Goal: Task Accomplishment & Management: Use online tool/utility

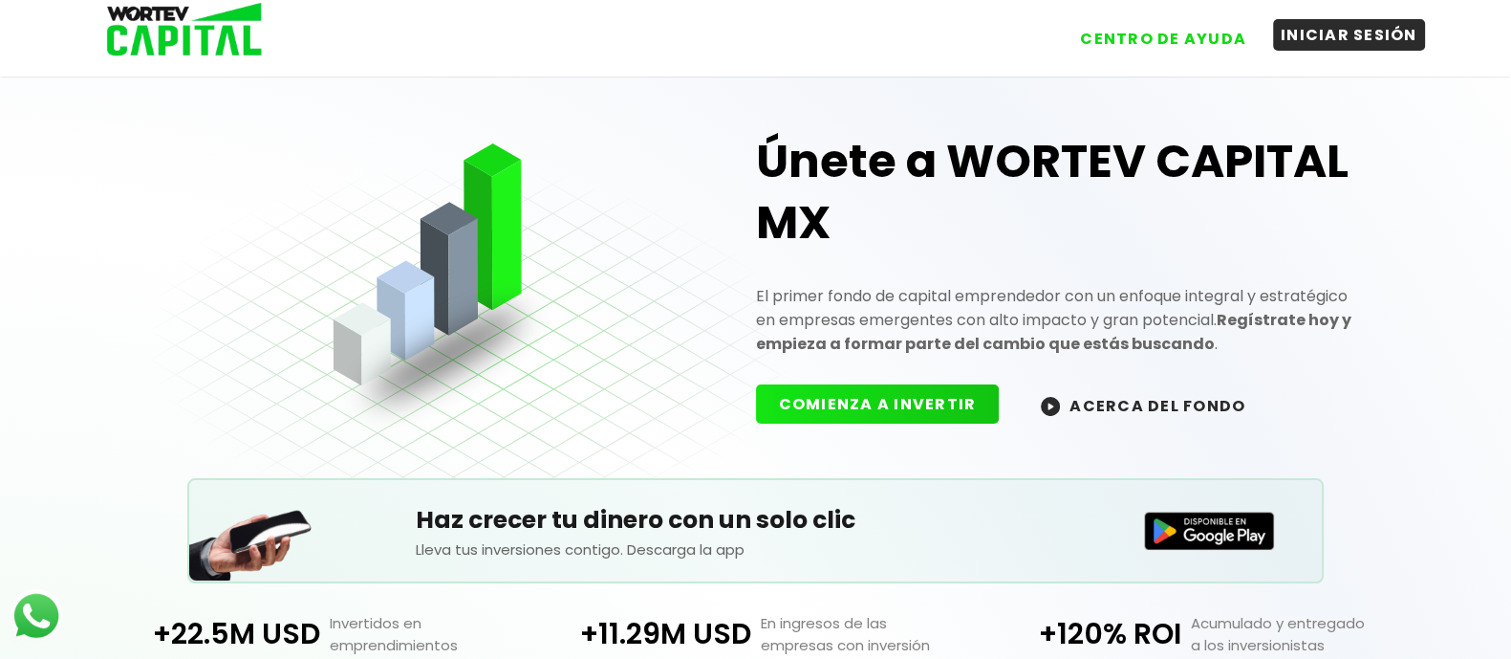
click at [1402, 35] on button "INICIAR SESIÓN" at bounding box center [1349, 35] width 152 height 32
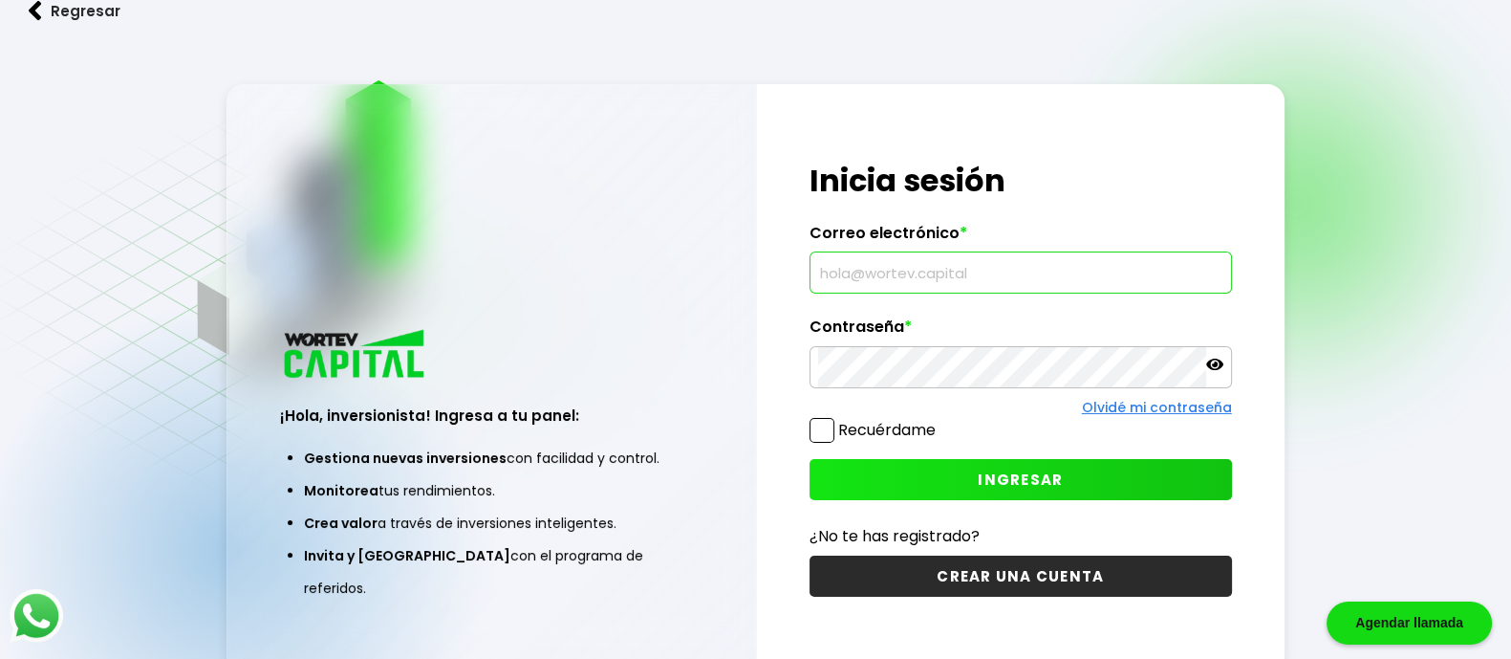
click at [910, 270] on input "text" at bounding box center [1020, 272] width 405 height 40
type input "[EMAIL_ADDRESS][DOMAIN_NAME]"
click at [1056, 485] on span "INGRESAR" at bounding box center [1020, 479] width 85 height 20
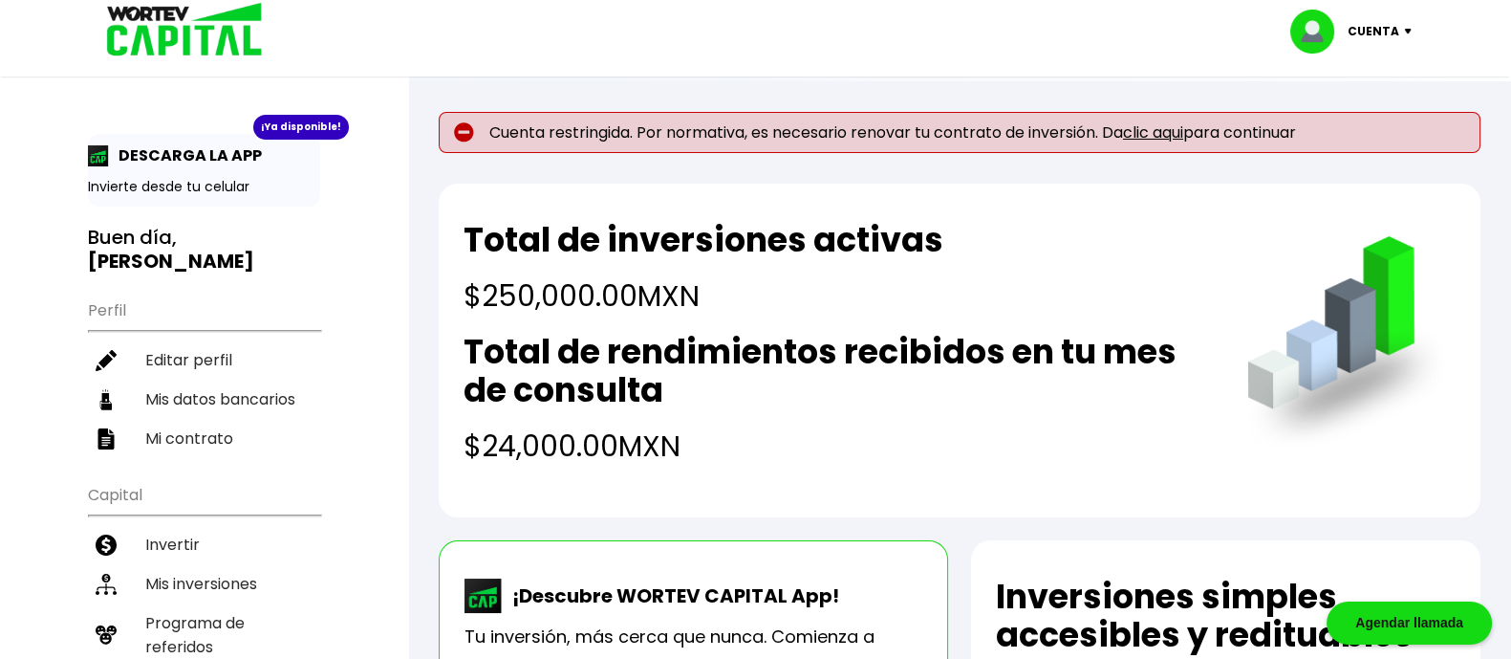
click at [1396, 33] on p "Cuenta" at bounding box center [1374, 31] width 52 height 29
click at [818, 258] on h2 "Total de inversiones activas" at bounding box center [704, 240] width 480 height 38
click at [382, 228] on div "¡Ya disponible! DESCARGA LA APP Invierte desde tu celular Buen día, [PERSON_NAM…" at bounding box center [204, 622] width 408 height 1207
click at [1168, 130] on link "clic aqui" at bounding box center [1153, 132] width 60 height 22
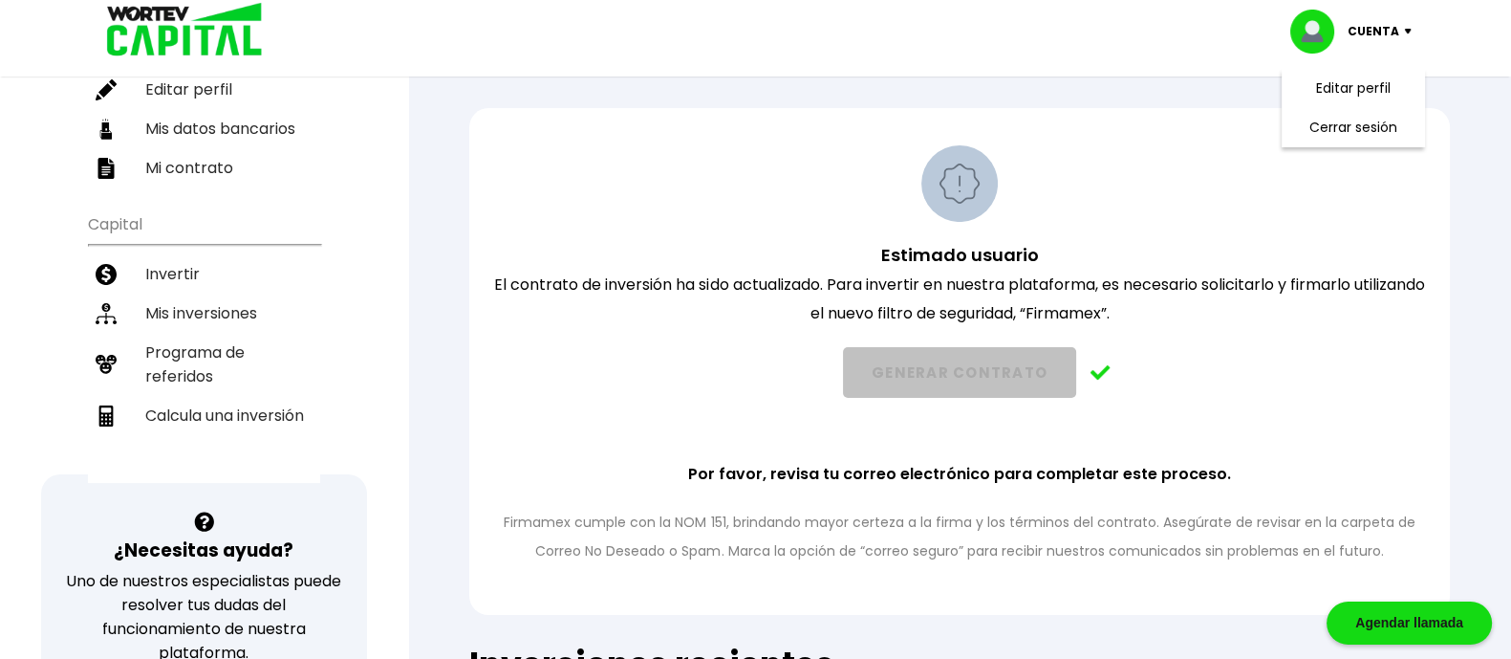
scroll to position [224, 0]
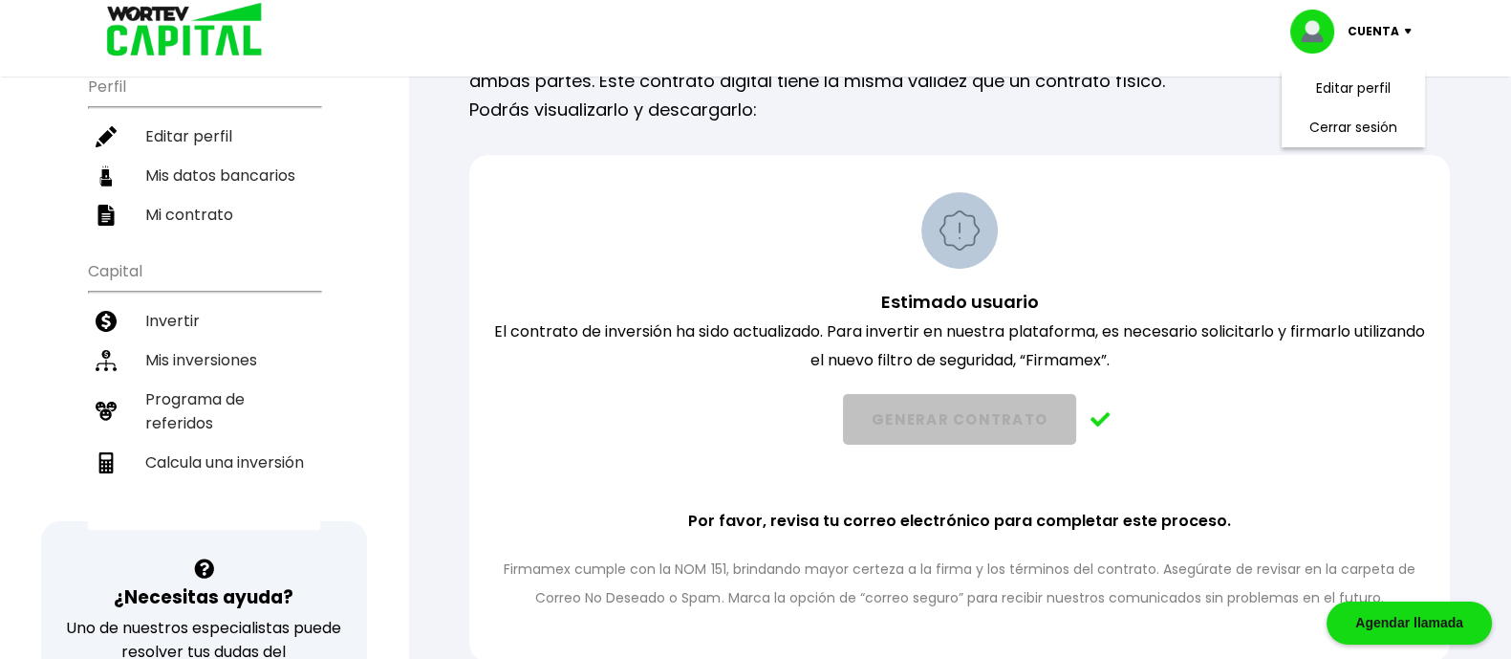
click at [1206, 183] on div "Estimado usuario El contrato de inversión ha sido actualizado. Para invertir en…" at bounding box center [959, 408] width 981 height 507
click at [1210, 227] on div "Estimado usuario El contrato de inversión ha sido actualizado. Para invertir en…" at bounding box center [959, 402] width 931 height 420
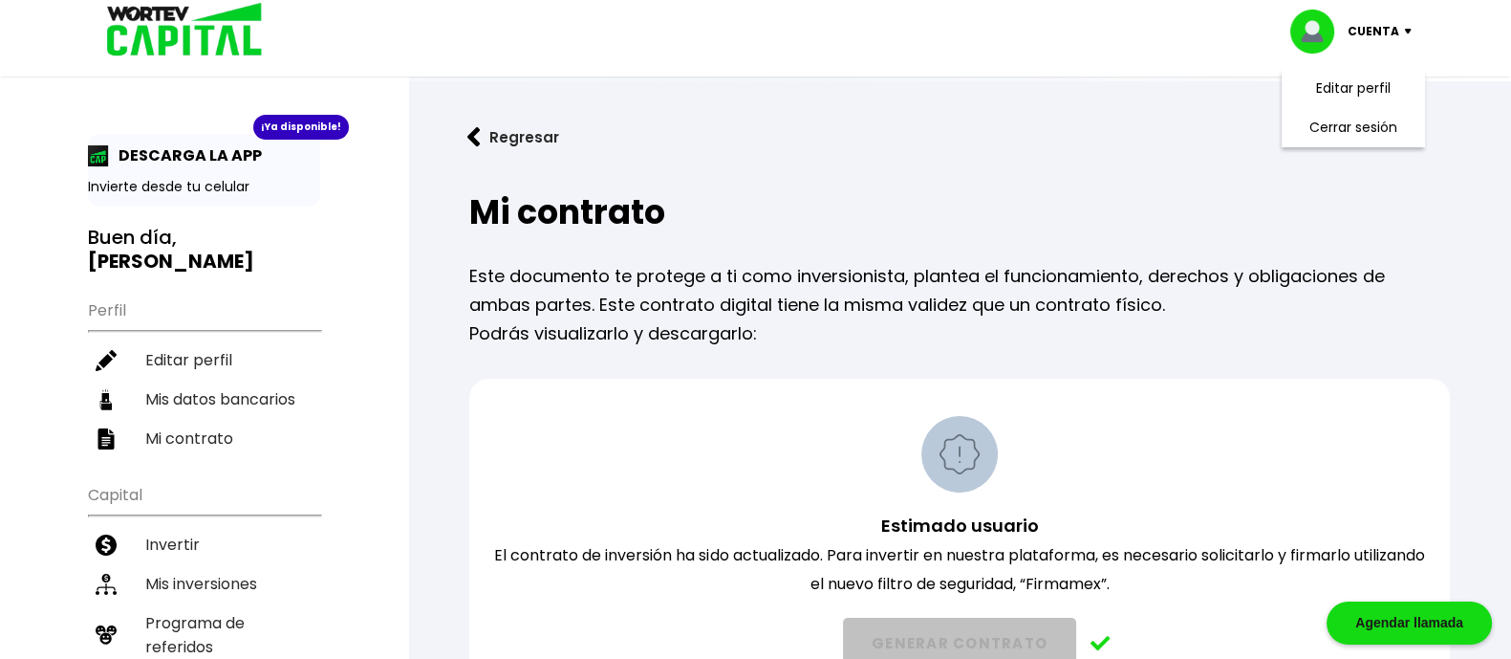
click at [973, 477] on img at bounding box center [959, 454] width 76 height 76
click at [502, 134] on button "Regresar" at bounding box center [513, 137] width 149 height 51
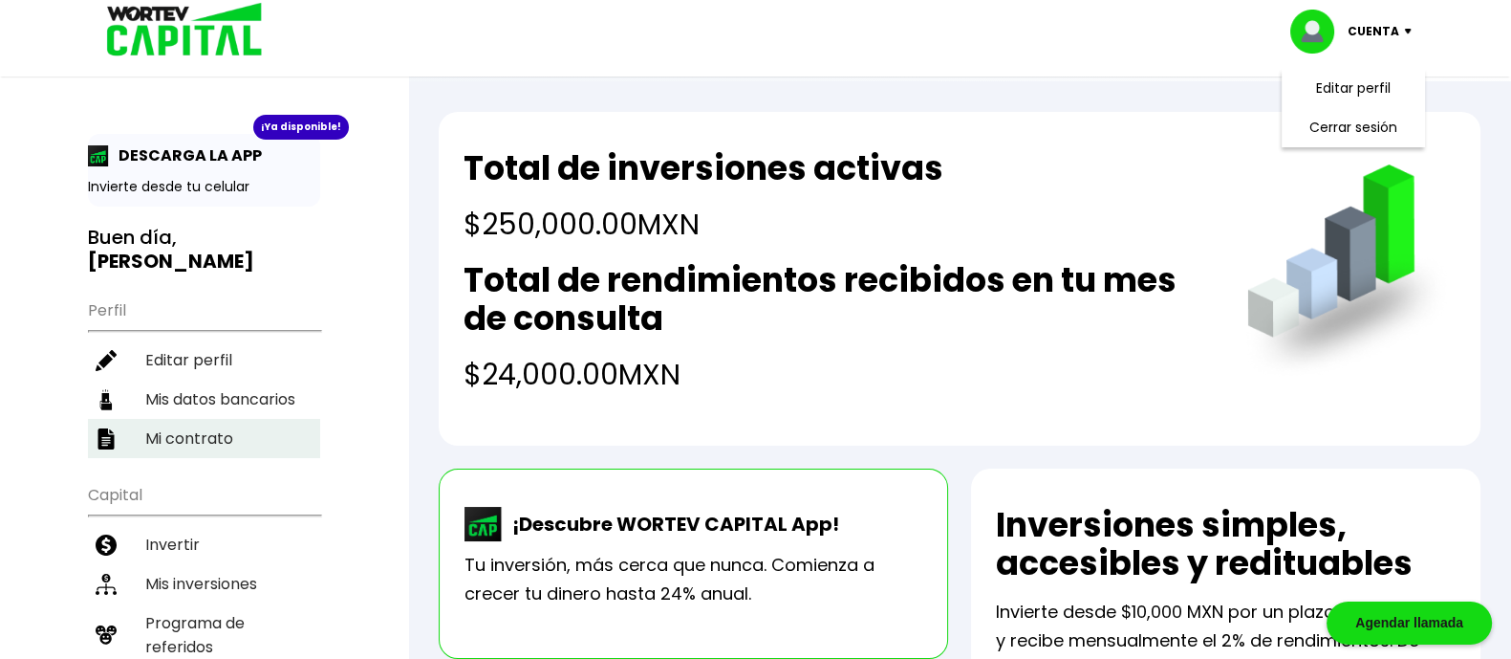
click at [255, 442] on li "Mi contrato" at bounding box center [204, 438] width 232 height 39
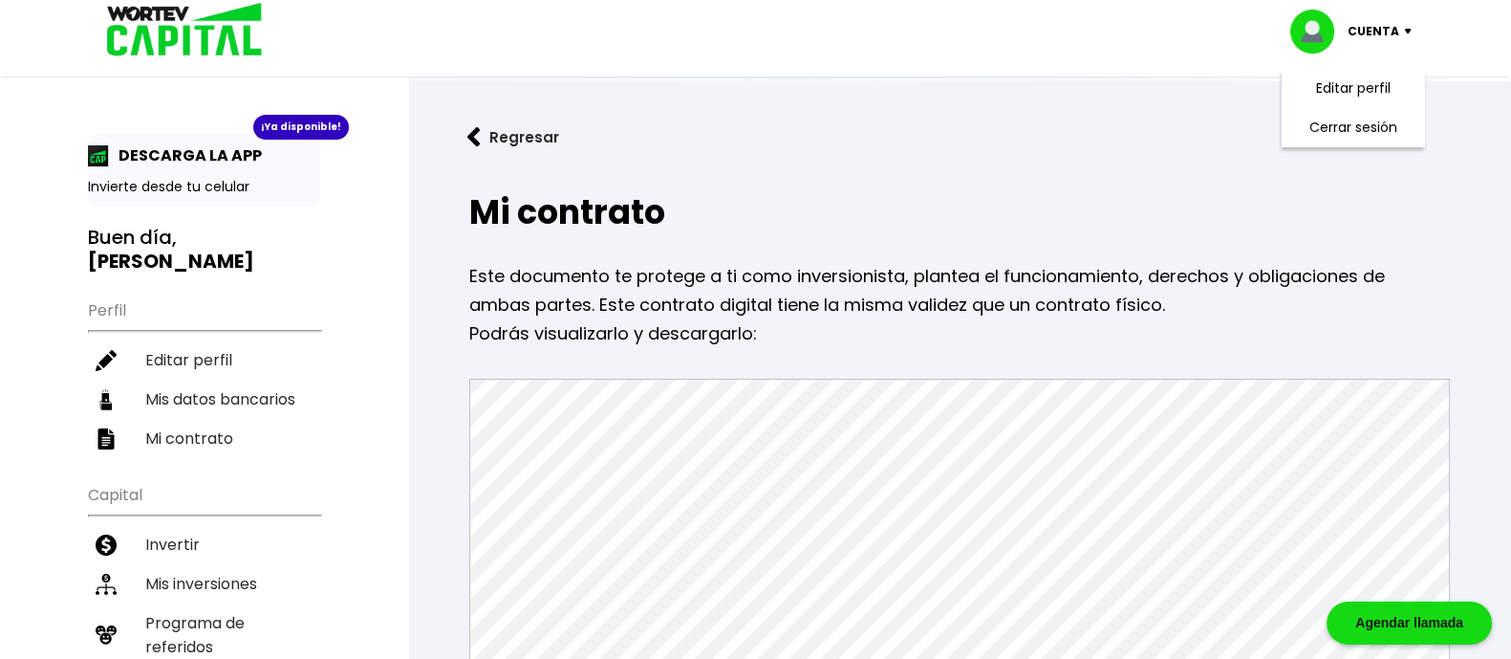
click at [470, 130] on img at bounding box center [473, 137] width 13 height 20
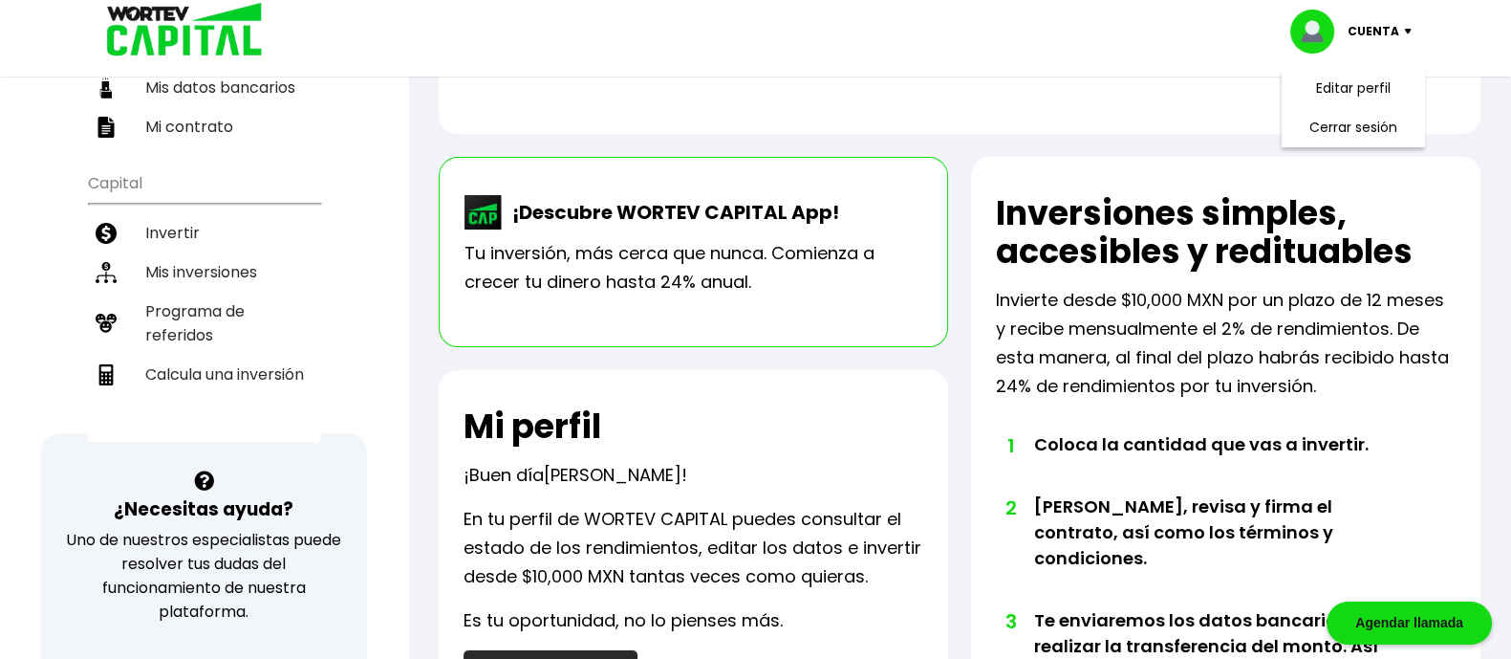
scroll to position [431, 0]
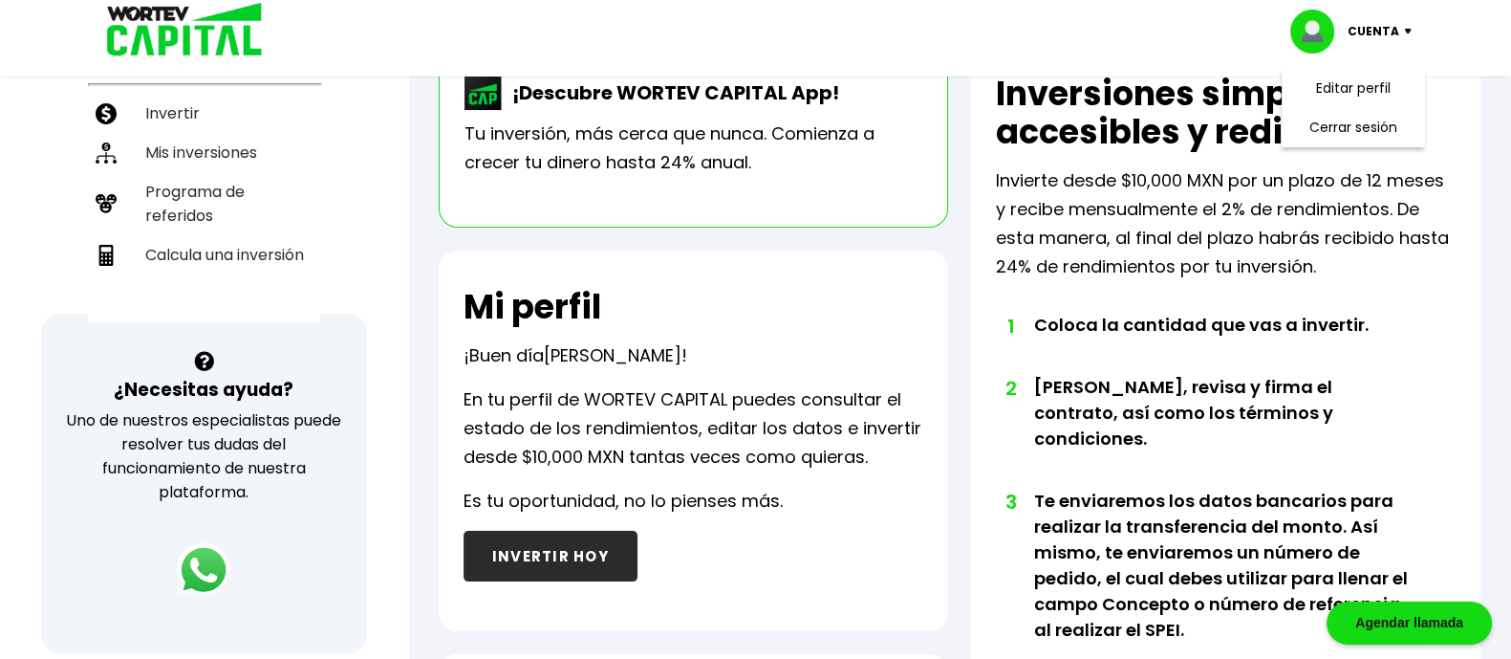
click at [1443, 133] on h2 "Inversiones simples, accesibles y redituables" at bounding box center [1226, 113] width 460 height 76
click at [1405, 31] on img at bounding box center [1412, 32] width 26 height 6
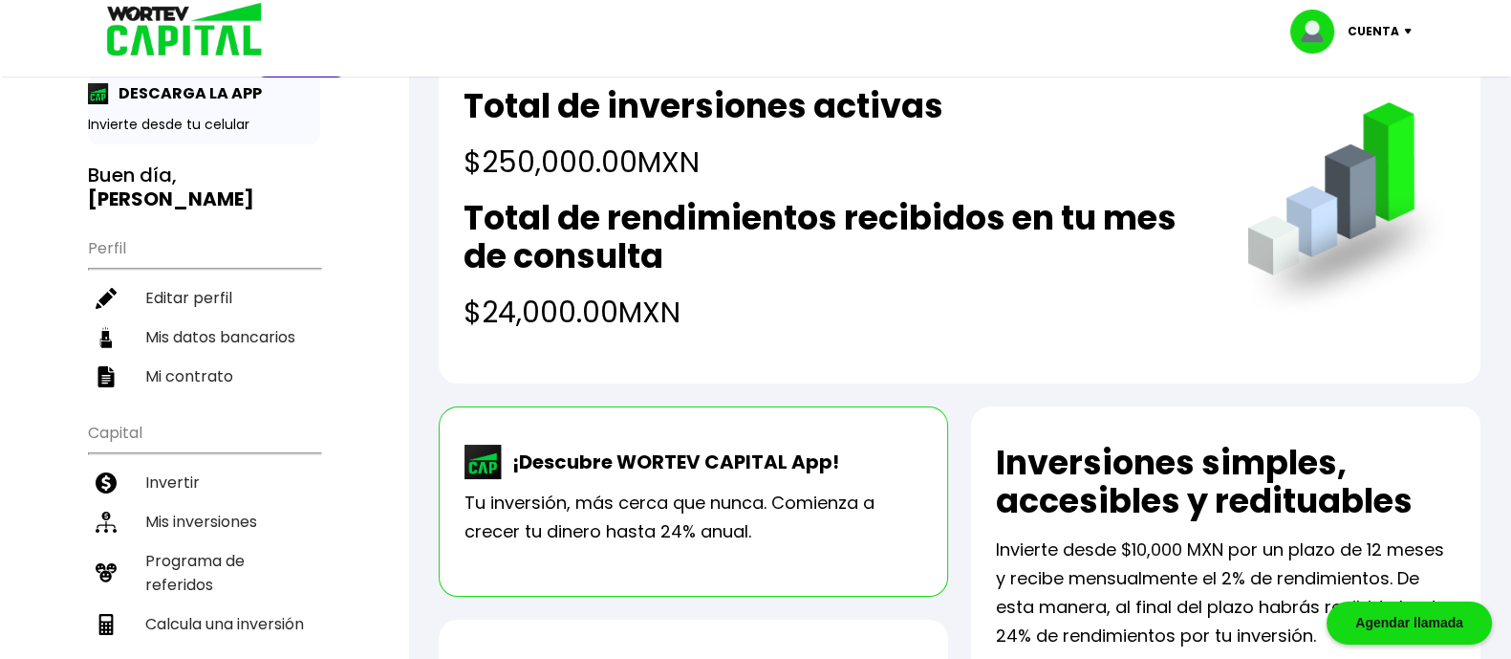
scroll to position [0, 0]
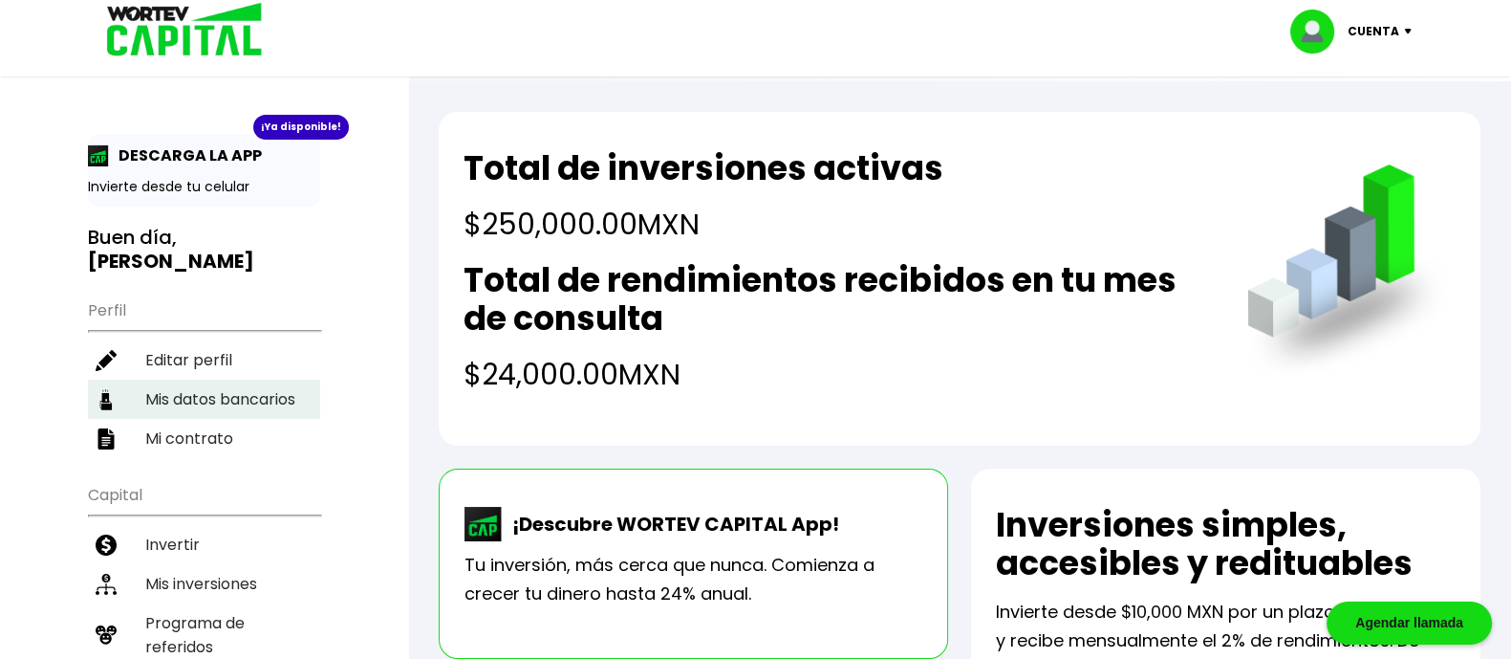
click at [271, 399] on li "Mis datos bancarios" at bounding box center [204, 398] width 232 height 39
select select "Banamex"
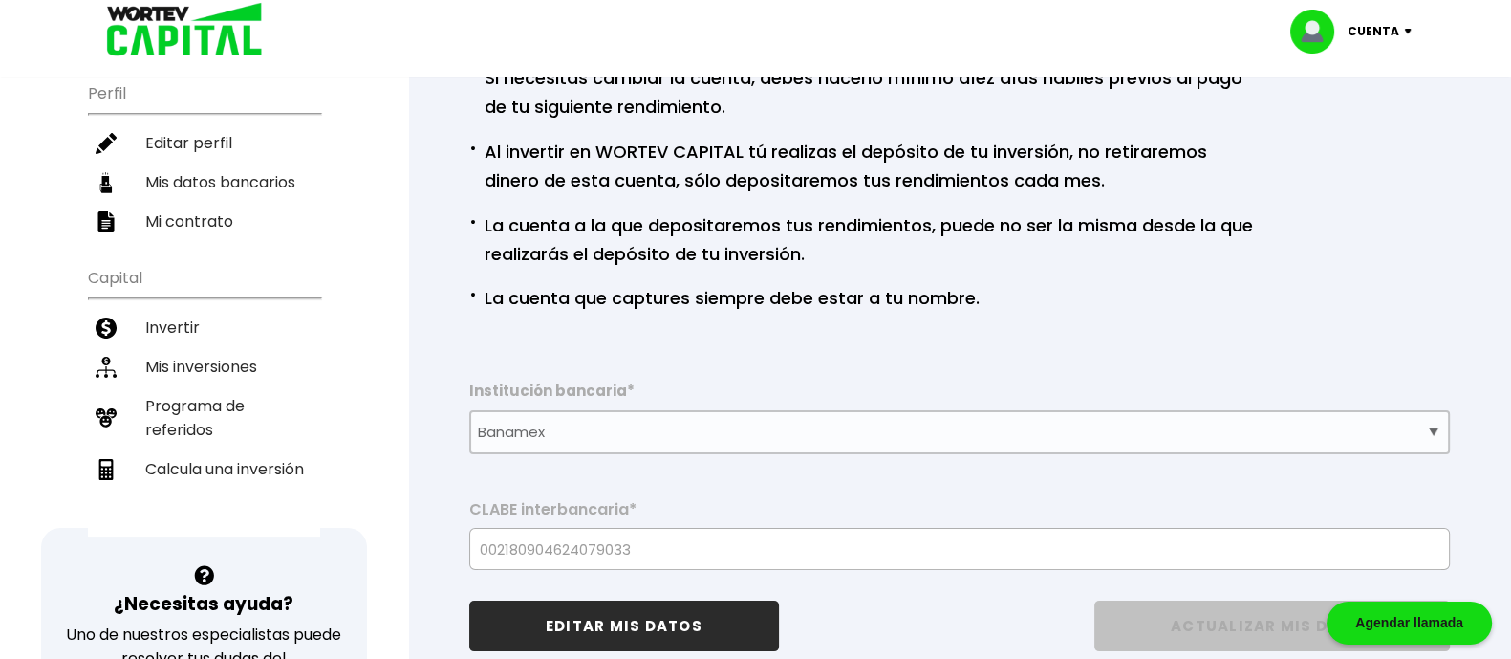
scroll to position [119, 0]
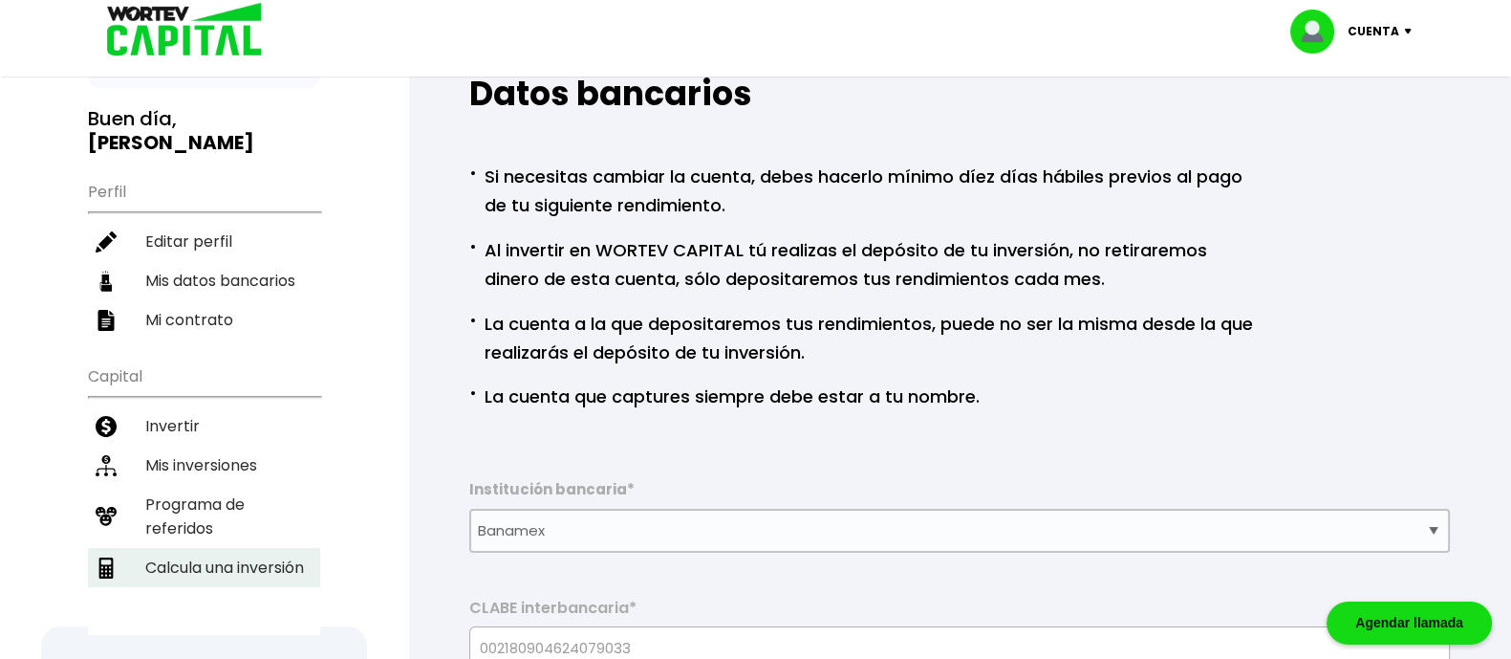
click at [238, 553] on li "Calcula una inversión" at bounding box center [204, 567] width 232 height 39
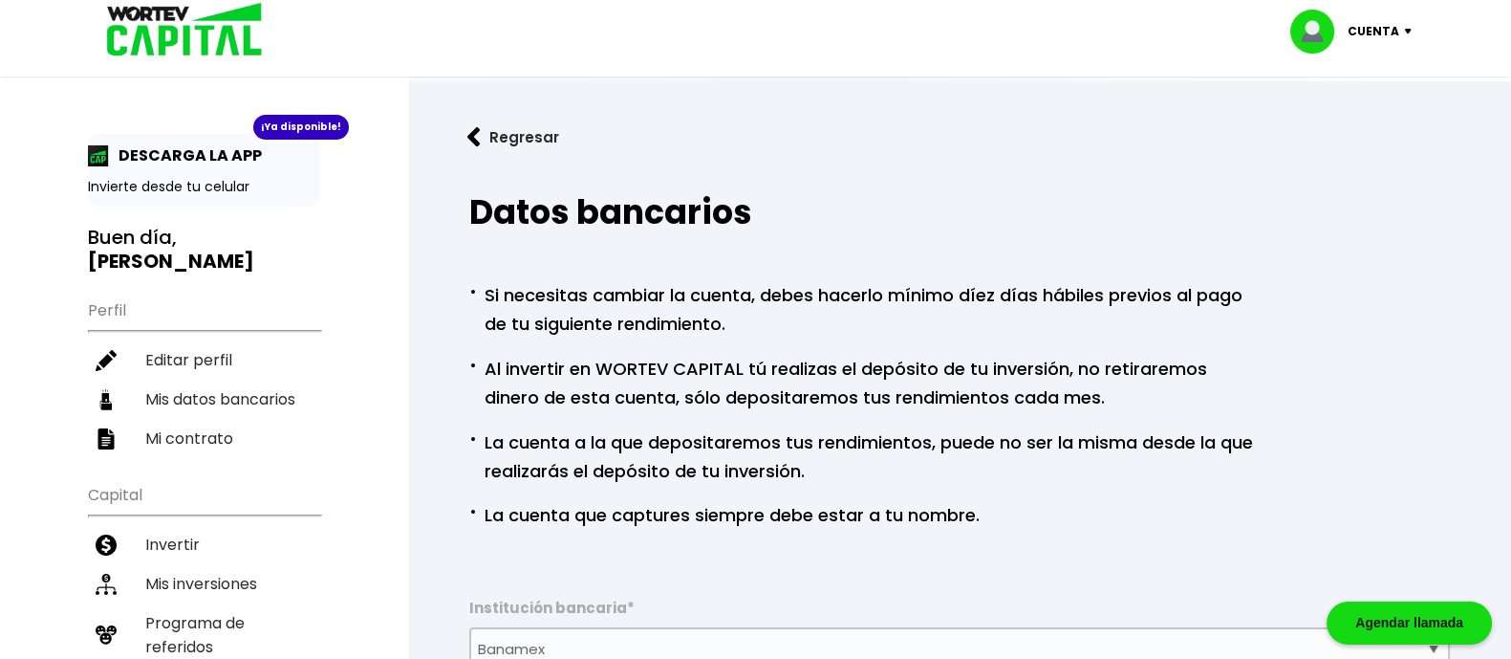
select select "1"
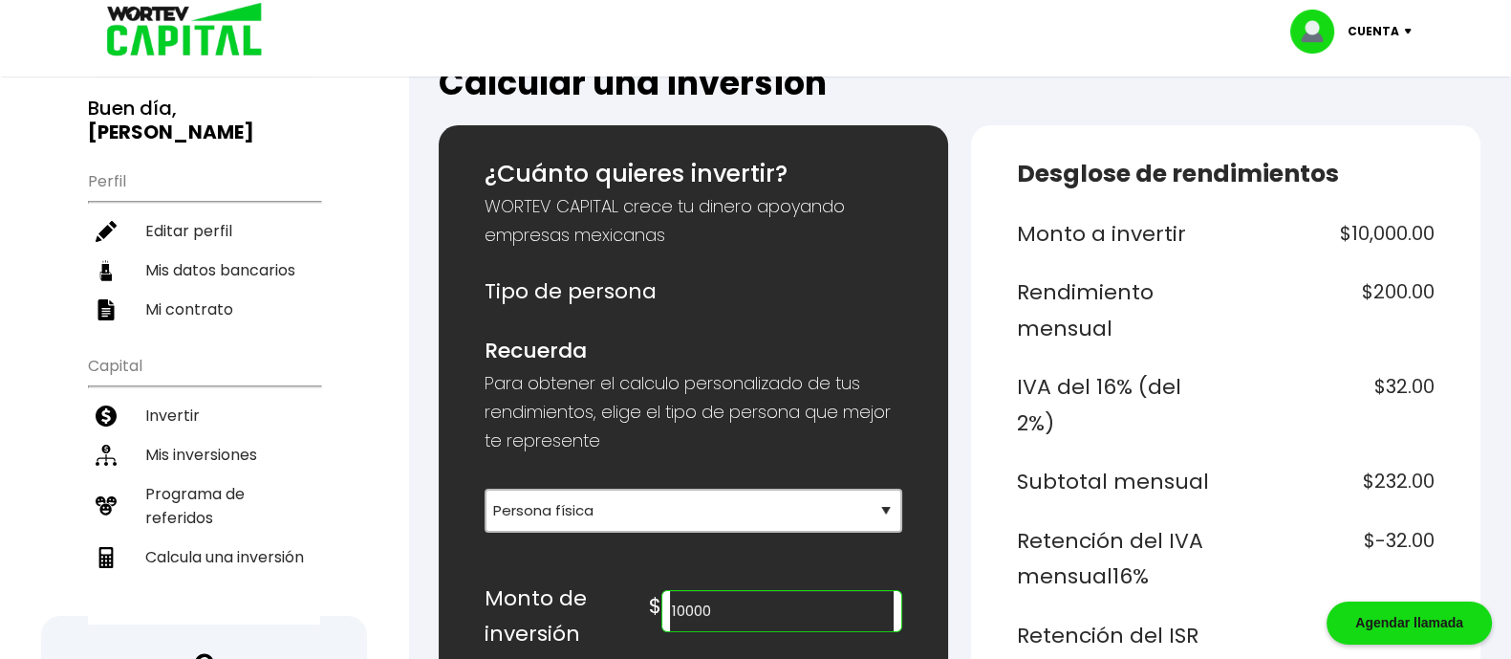
scroll to position [238, 0]
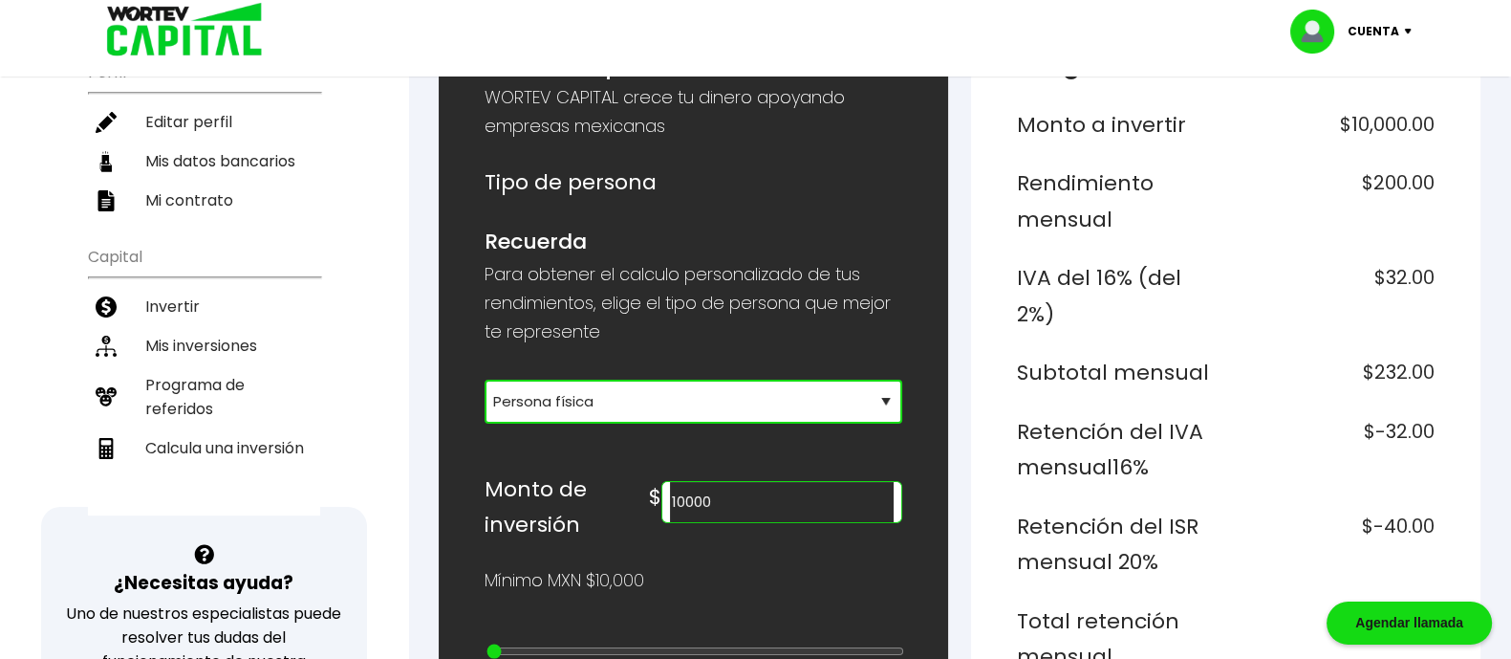
click at [695, 400] on select "Selecciona tu tipo de persona Persona Física que emite factura Persona física P…" at bounding box center [694, 401] width 418 height 44
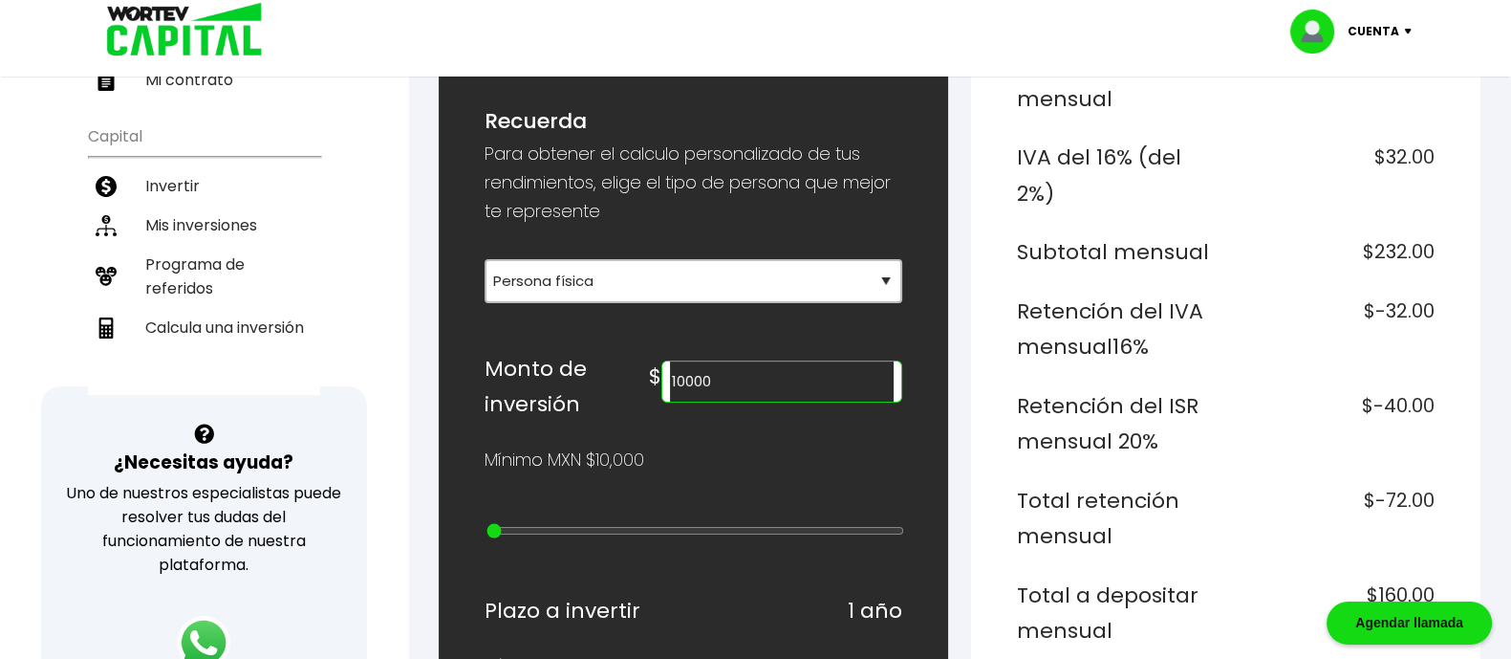
drag, startPoint x: 809, startPoint y: 380, endPoint x: 636, endPoint y: 377, distance: 173.0
click at [636, 377] on div "Monto de inversión $ 10000" at bounding box center [694, 387] width 418 height 72
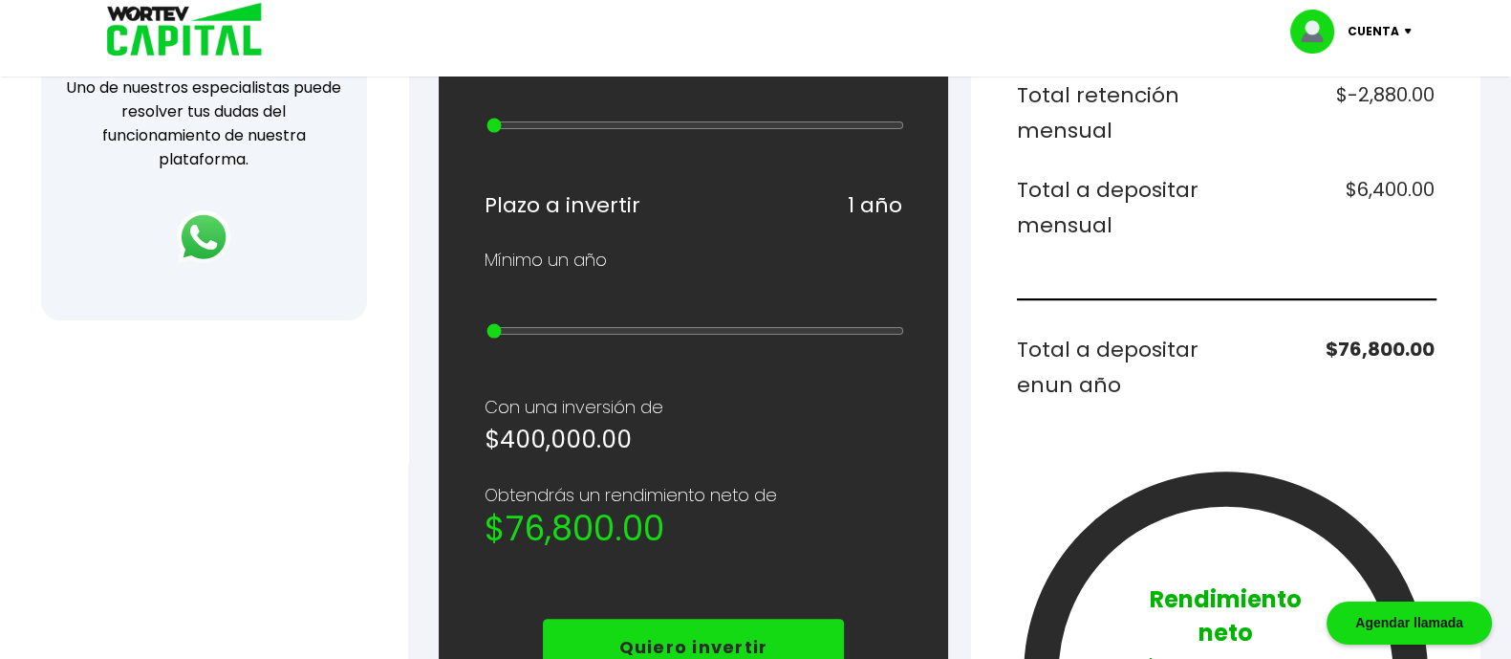
scroll to position [835, 0]
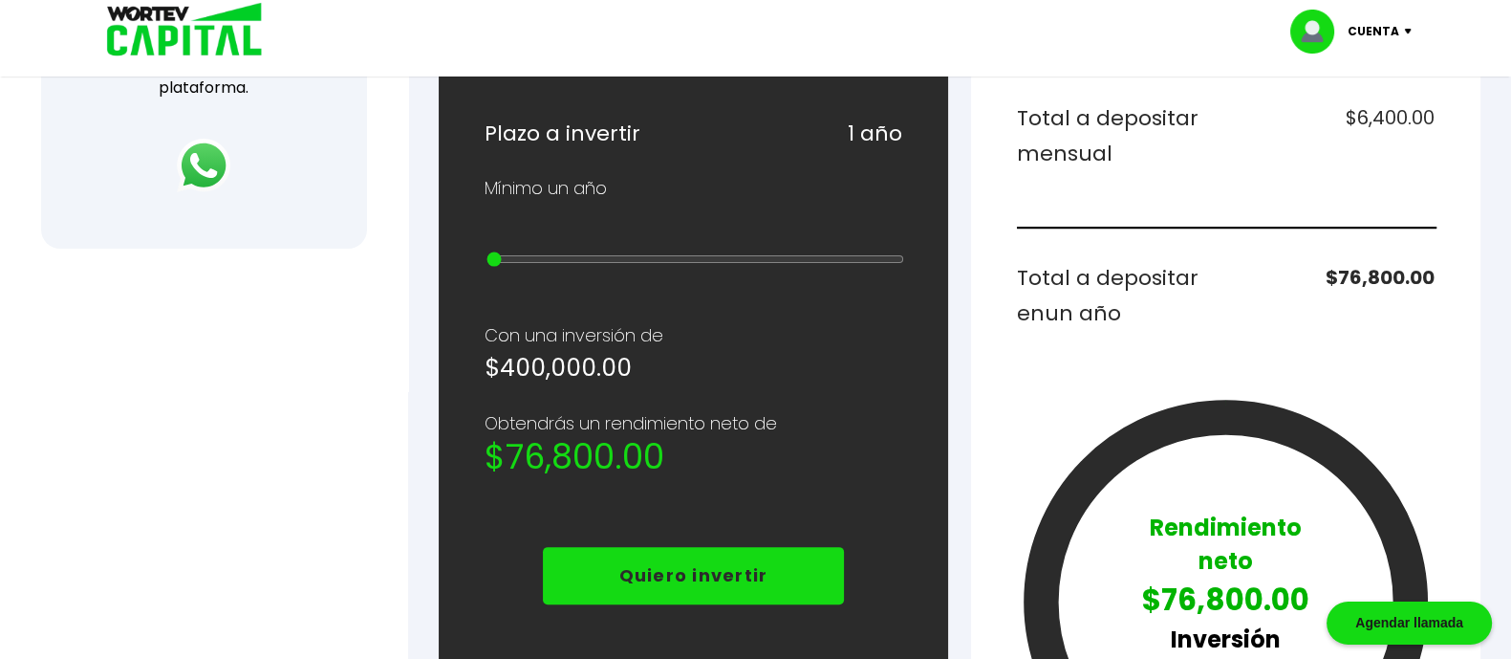
type input "400000"
click at [833, 441] on h2 "$76,800.00" at bounding box center [694, 457] width 418 height 38
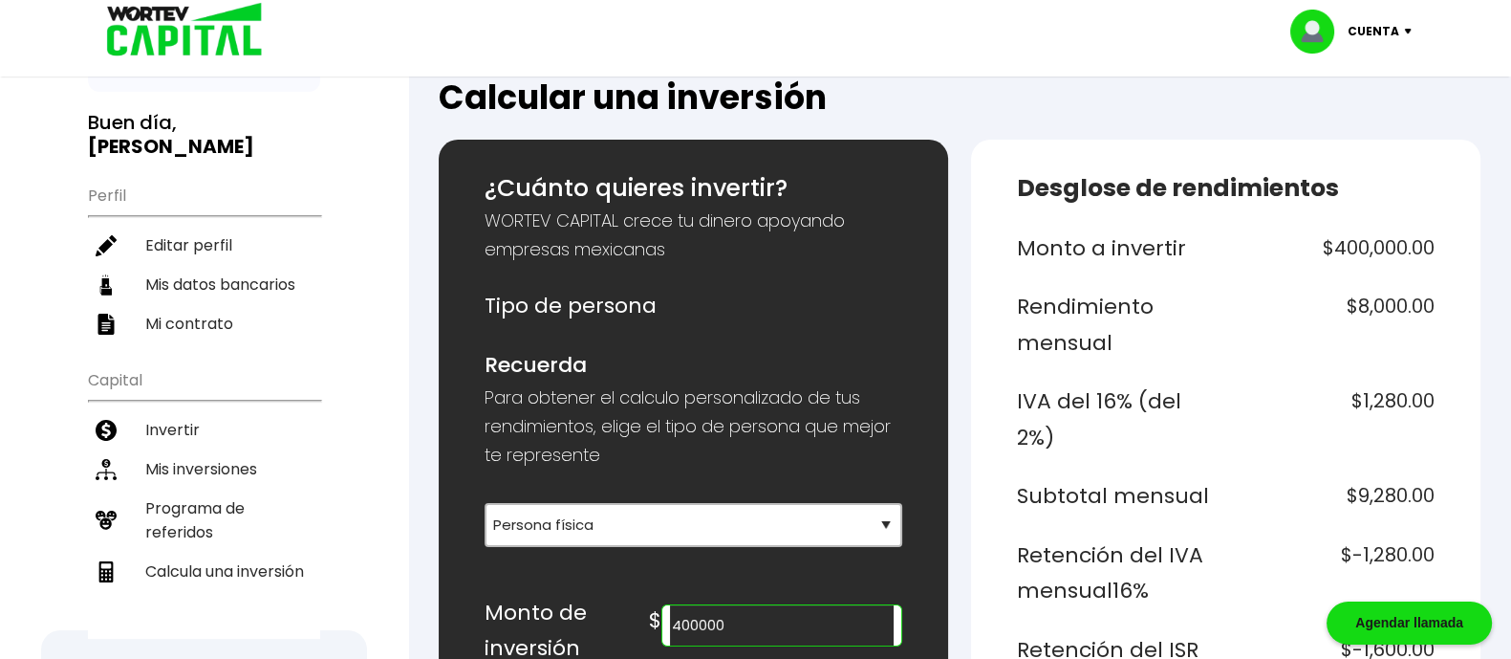
scroll to position [0, 0]
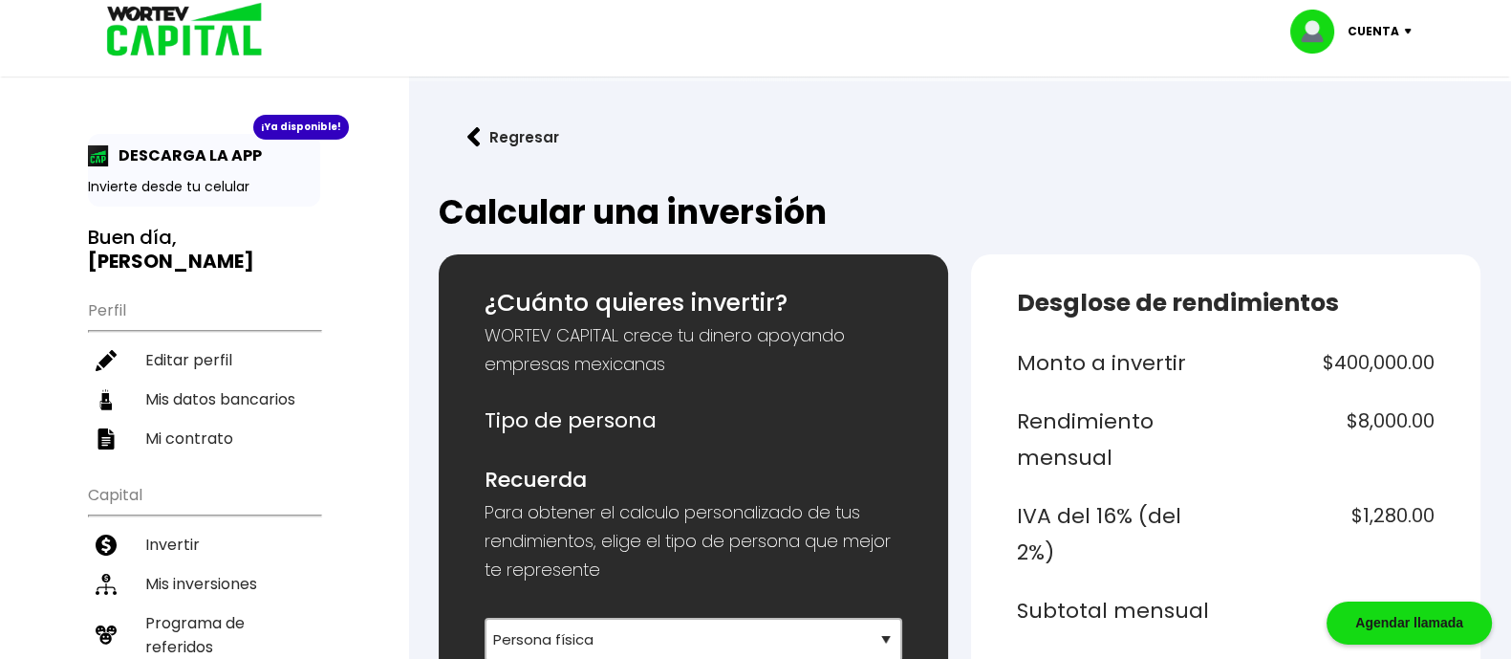
click at [1407, 34] on div "Cuenta" at bounding box center [1357, 32] width 135 height 44
click at [1372, 129] on li "Cerrar sesión" at bounding box center [1353, 127] width 153 height 39
